Goal: Learn about a topic

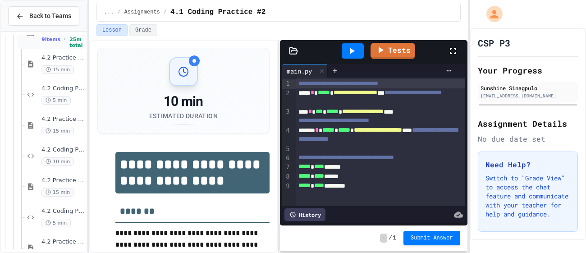
scroll to position [115, 0]
click at [41, 116] on span "4.2 Practice #2" at bounding box center [62, 118] width 43 height 8
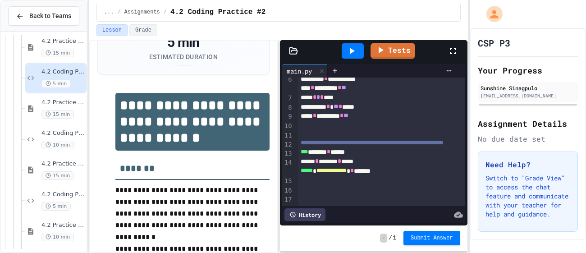
scroll to position [140, 0]
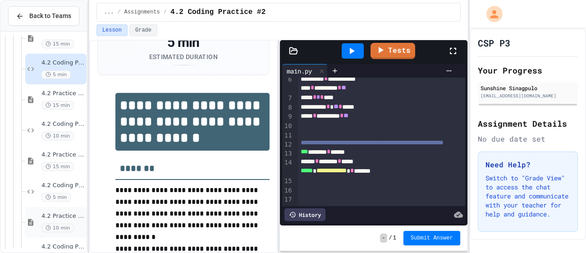
click at [66, 221] on div "4.2 Practice #4 10 min" at bounding box center [62, 222] width 43 height 20
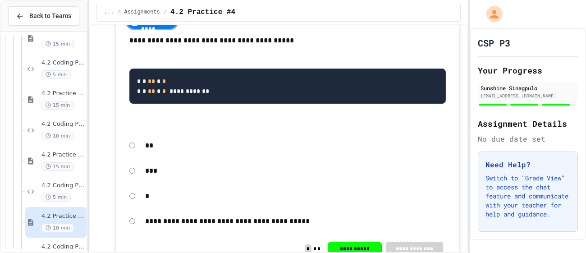
scroll to position [479, 0]
